Goal: Task Accomplishment & Management: Complete application form

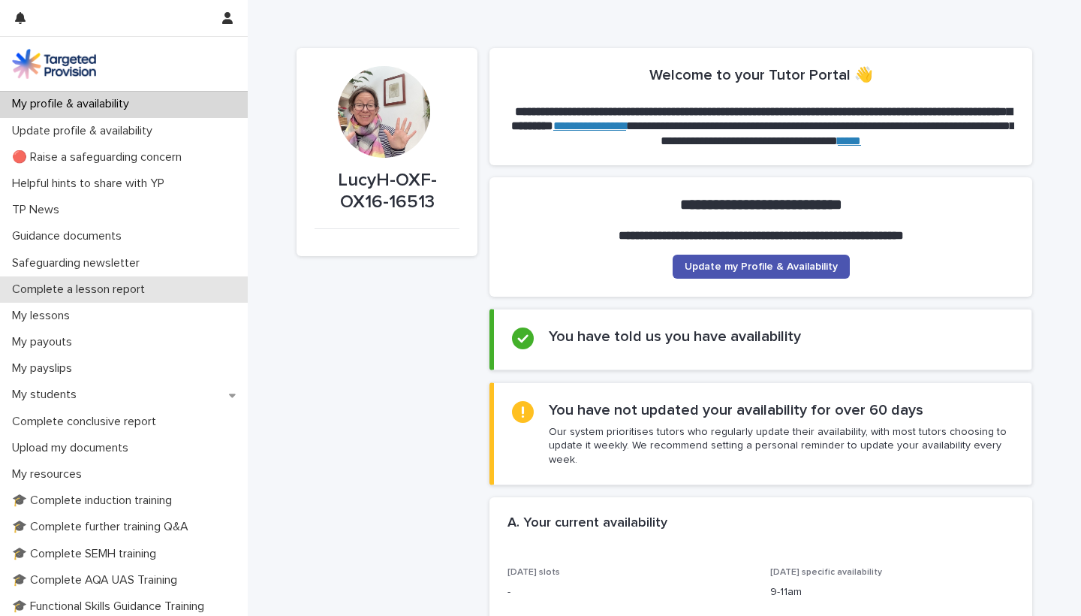
click at [107, 291] on p "Complete a lesson report" at bounding box center [81, 289] width 151 height 14
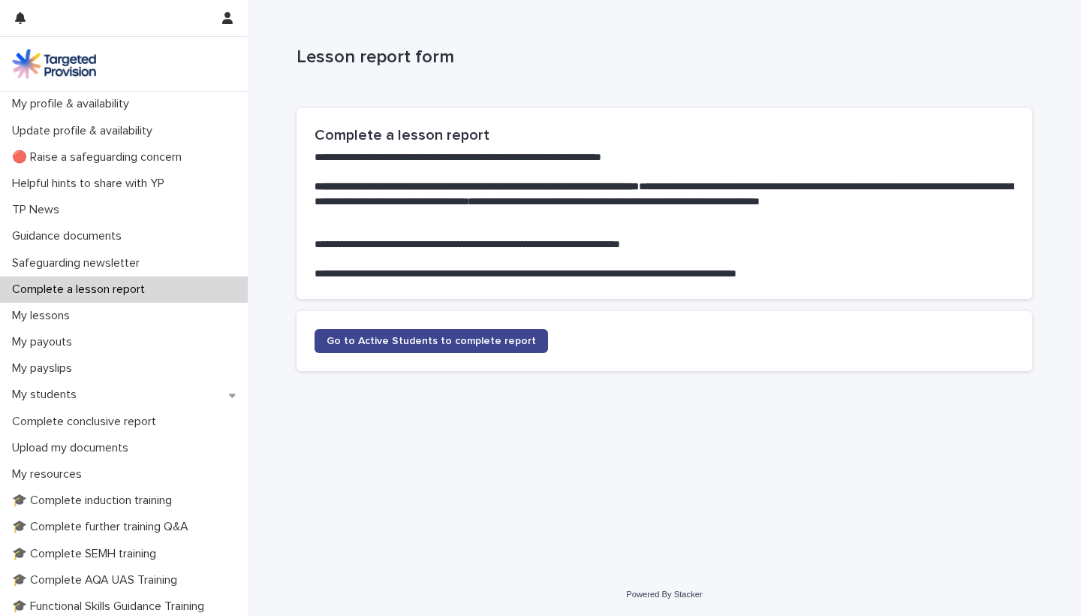
click at [414, 339] on span "Go to Active Students to complete report" at bounding box center [431, 341] width 209 height 11
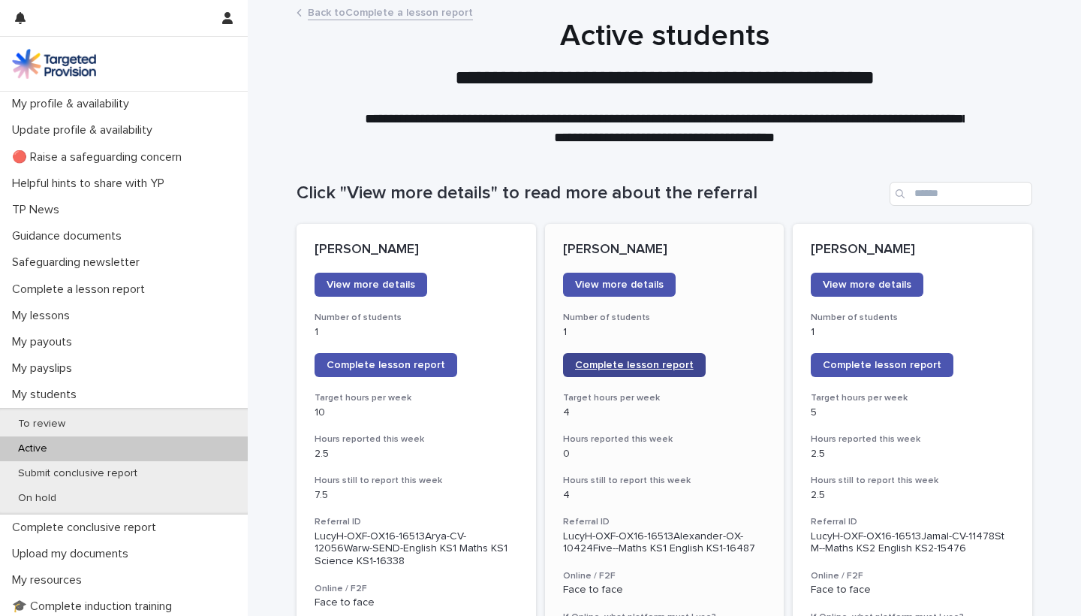
click at [607, 362] on span "Complete lesson report" at bounding box center [634, 365] width 119 height 11
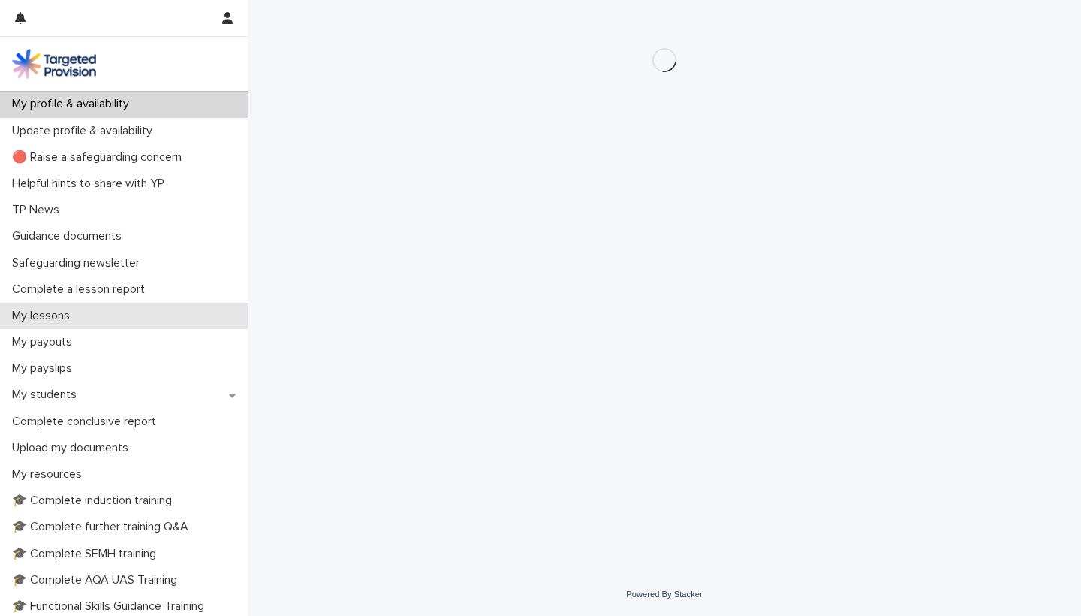
click at [70, 315] on p "My lessons" at bounding box center [44, 316] width 76 height 14
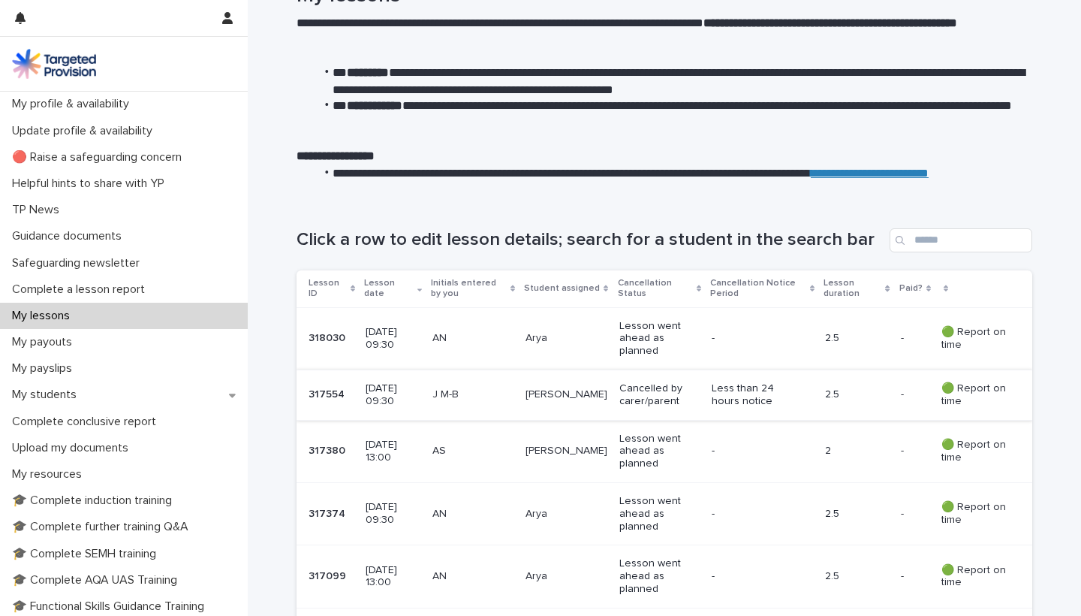
scroll to position [71, 0]
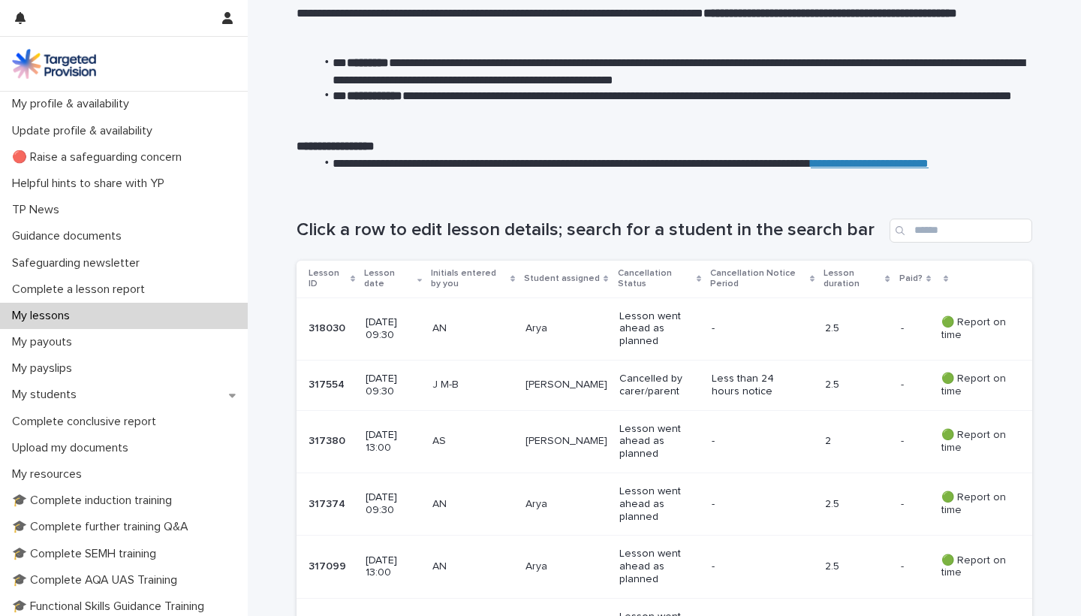
click at [573, 435] on p "Alexander" at bounding box center [566, 441] width 82 height 13
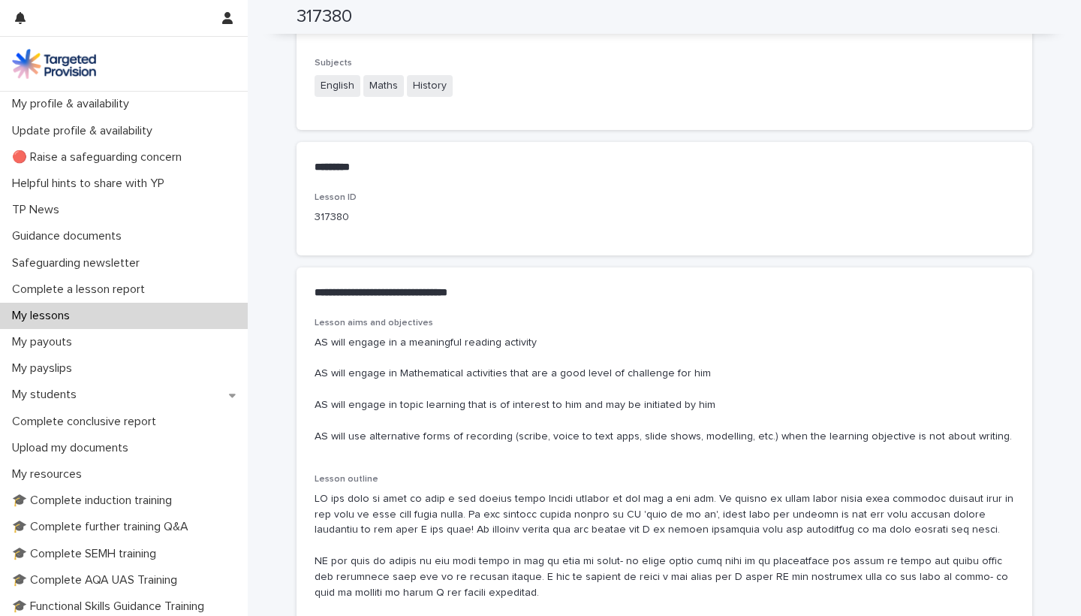
scroll to position [676, 0]
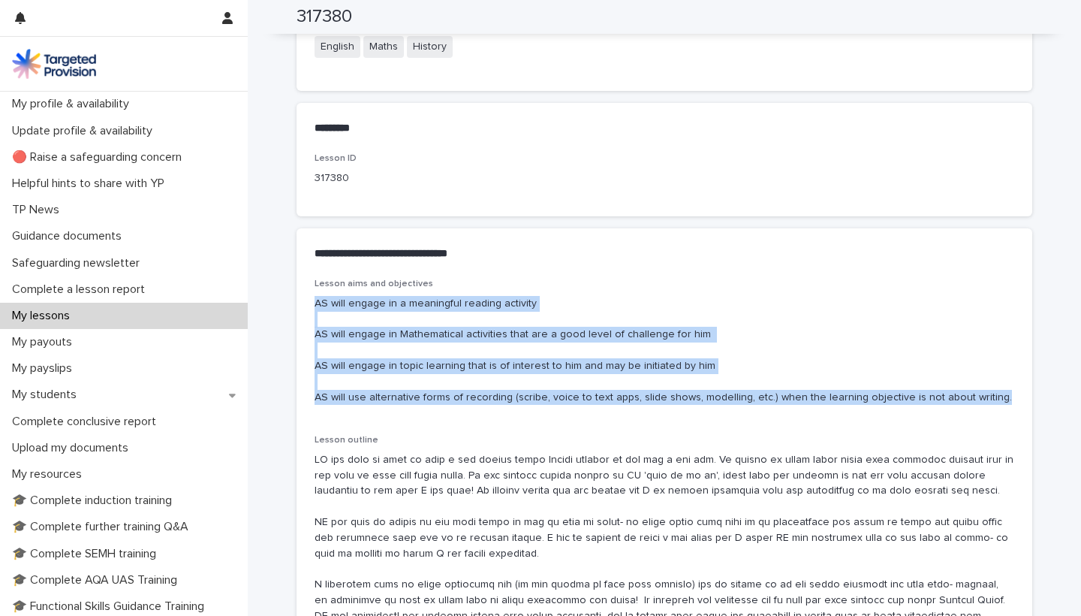
drag, startPoint x: 315, startPoint y: 298, endPoint x: 494, endPoint y: 399, distance: 206.1
click at [494, 399] on div "Lesson aims and objectives AS will engage in a meaningful reading activity AS w…" at bounding box center [665, 347] width 700 height 138
copy p "AS will engage in a meaningful reading activity AS will engage in Mathematical …"
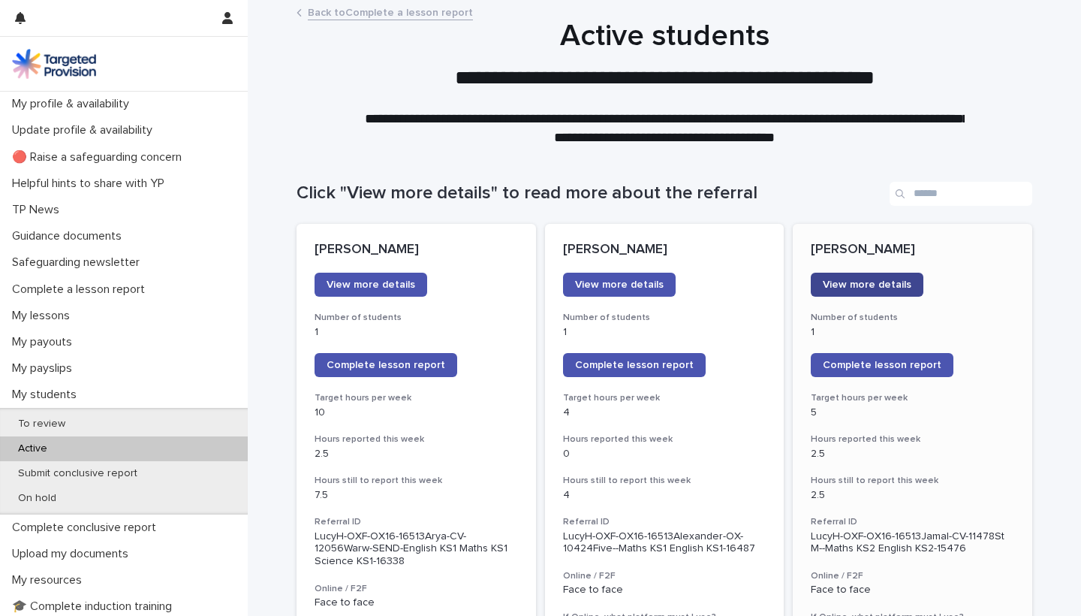
click at [863, 282] on span "View more details" at bounding box center [867, 284] width 89 height 11
click at [866, 365] on span "Complete lesson report" at bounding box center [882, 365] width 119 height 11
